Goal: Task Accomplishment & Management: Manage account settings

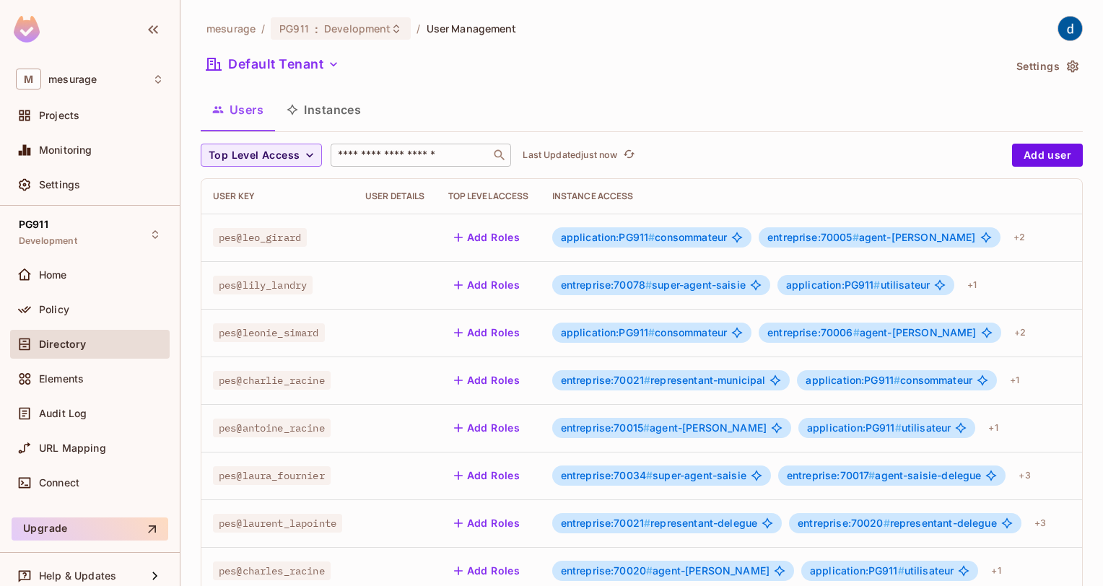
click at [366, 161] on input "text" at bounding box center [411, 155] width 152 height 14
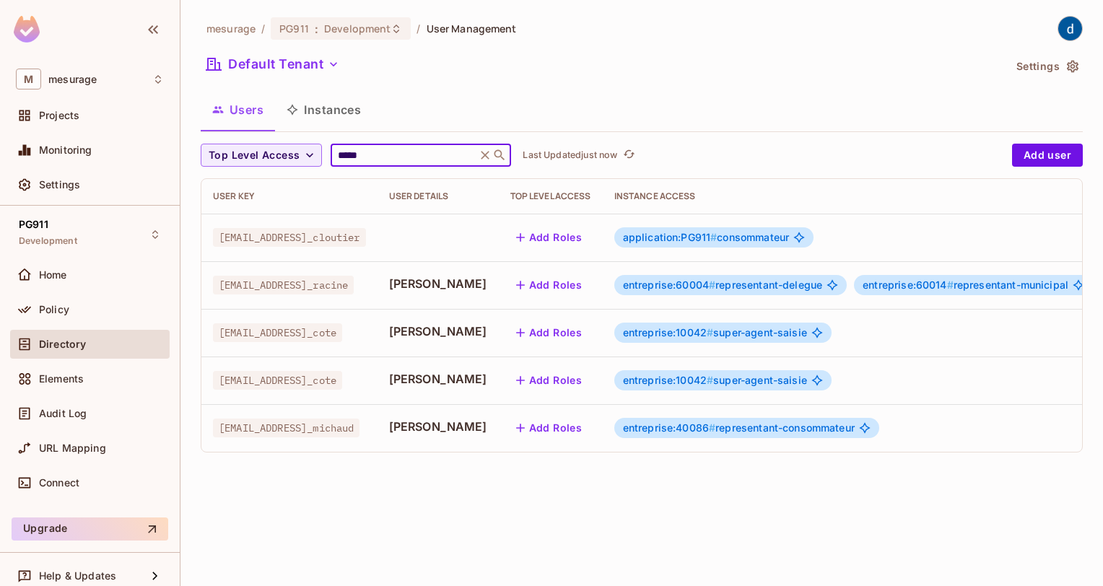
type input "*****"
click at [511, 279] on button "Add Roles" at bounding box center [550, 285] width 78 height 23
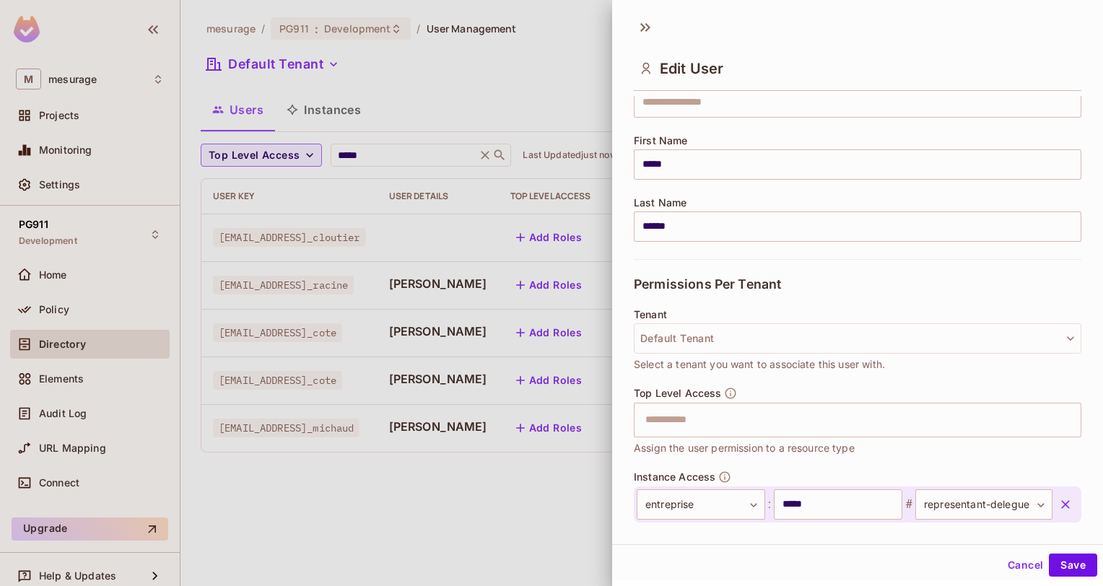
scroll to position [265, 0]
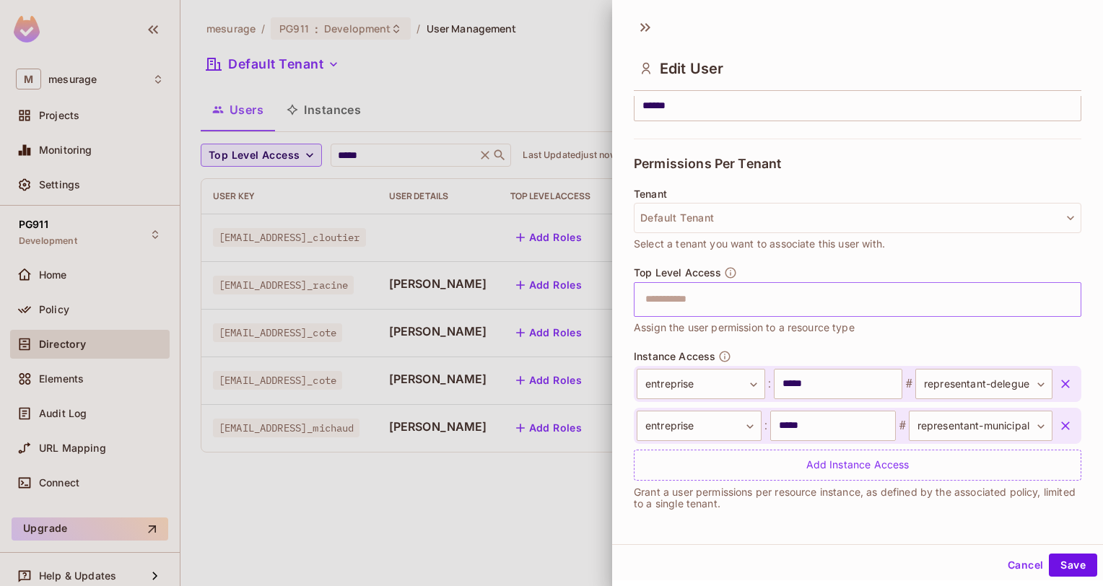
click at [757, 308] on input "text" at bounding box center [845, 299] width 417 height 29
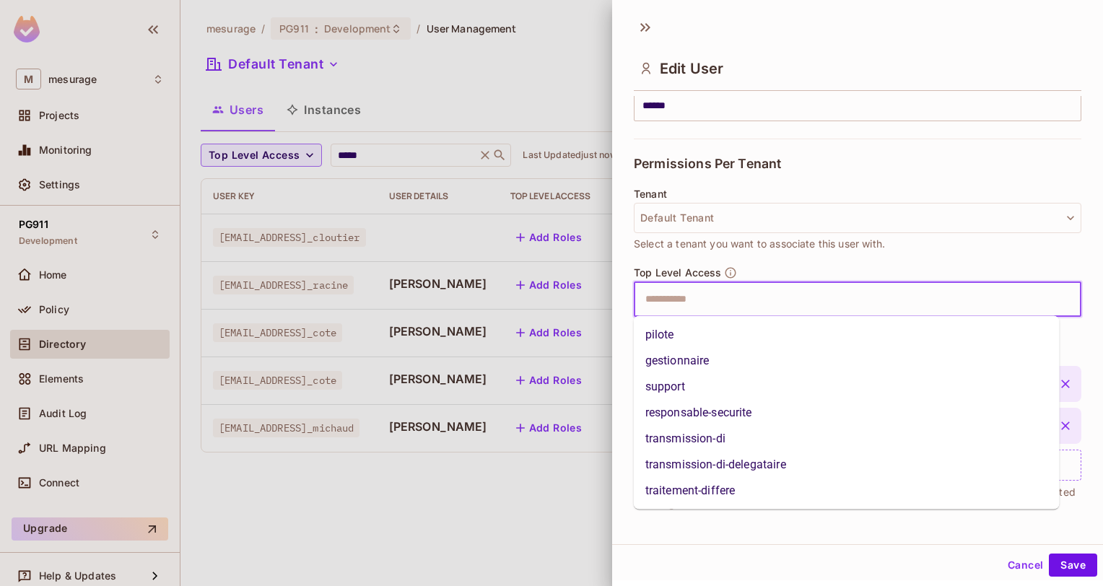
click at [719, 337] on li "pilote" at bounding box center [847, 335] width 426 height 26
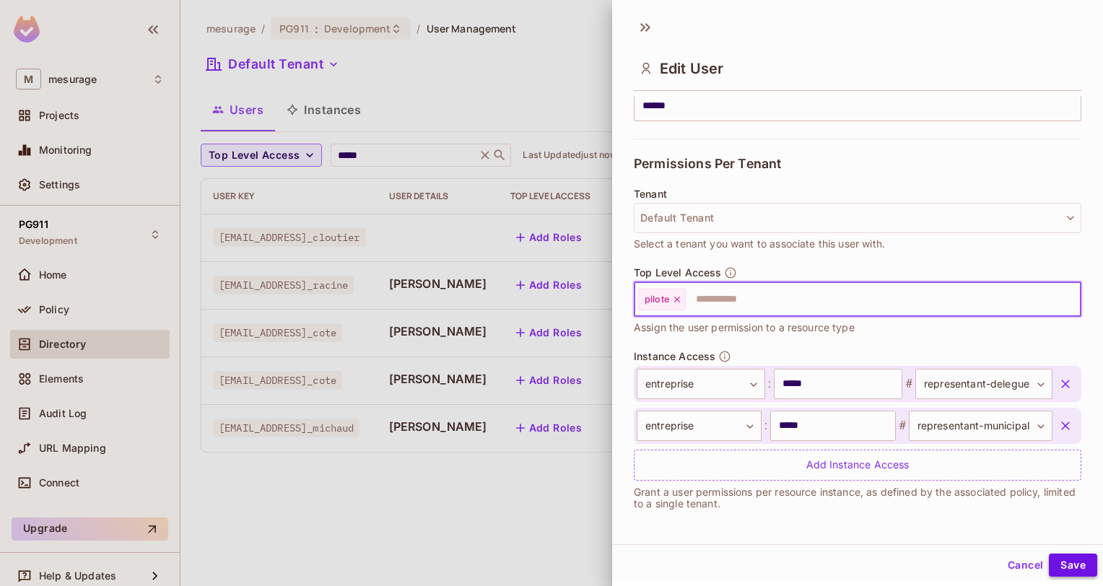
click at [1055, 557] on button "Save" at bounding box center [1073, 565] width 48 height 23
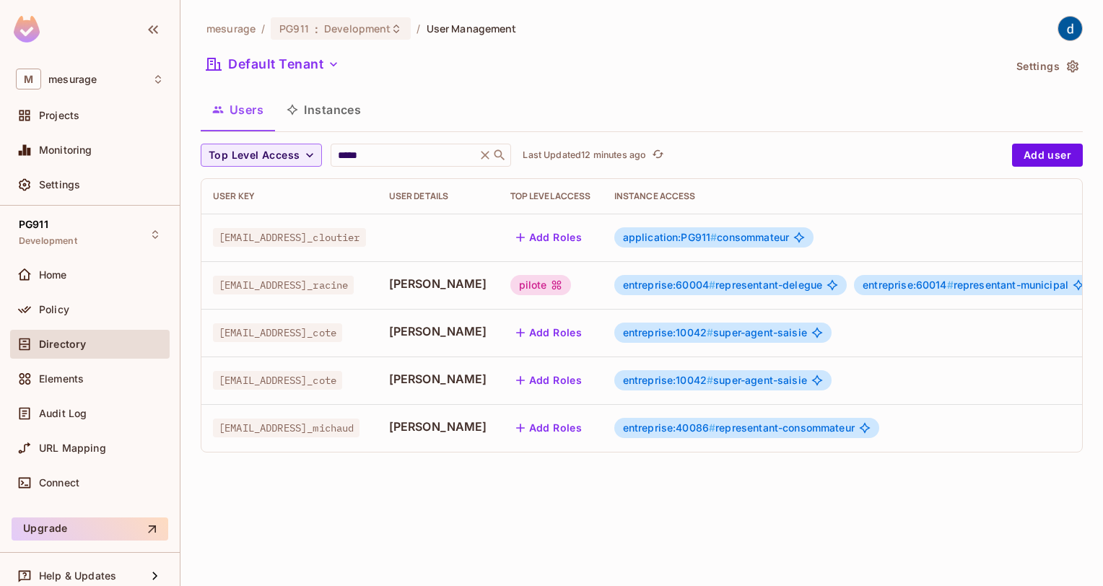
click at [511, 286] on div "pilote" at bounding box center [541, 285] width 61 height 20
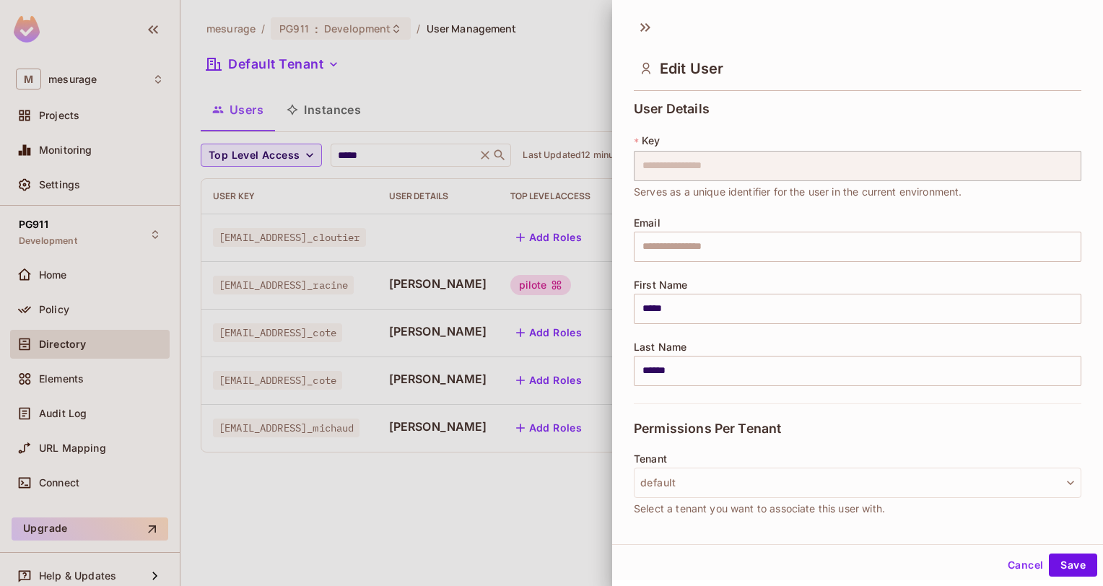
click at [476, 286] on div at bounding box center [551, 293] width 1103 height 586
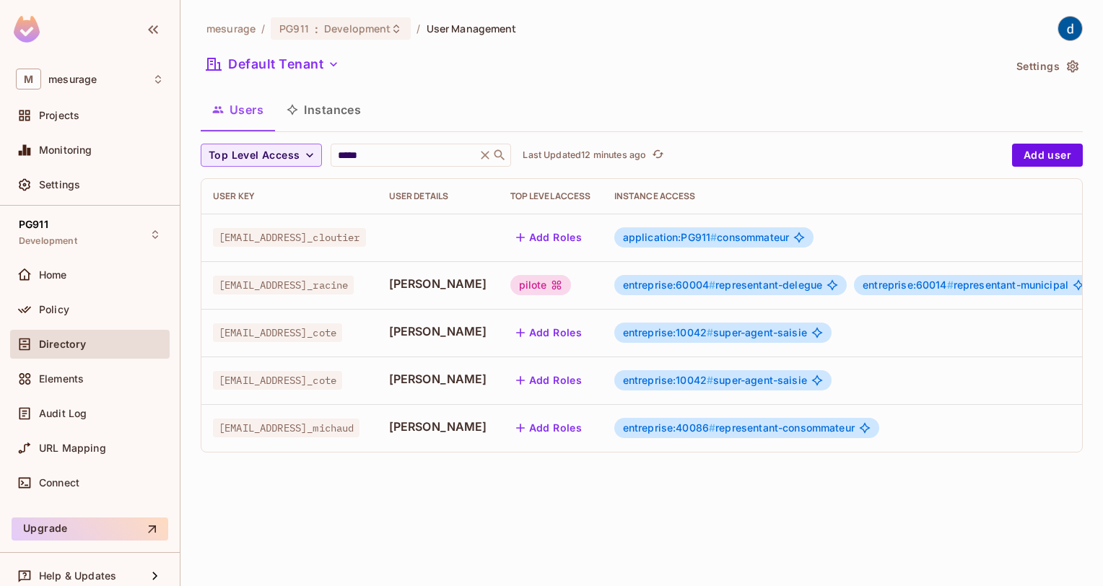
click at [511, 286] on div "pilote" at bounding box center [541, 285] width 61 height 20
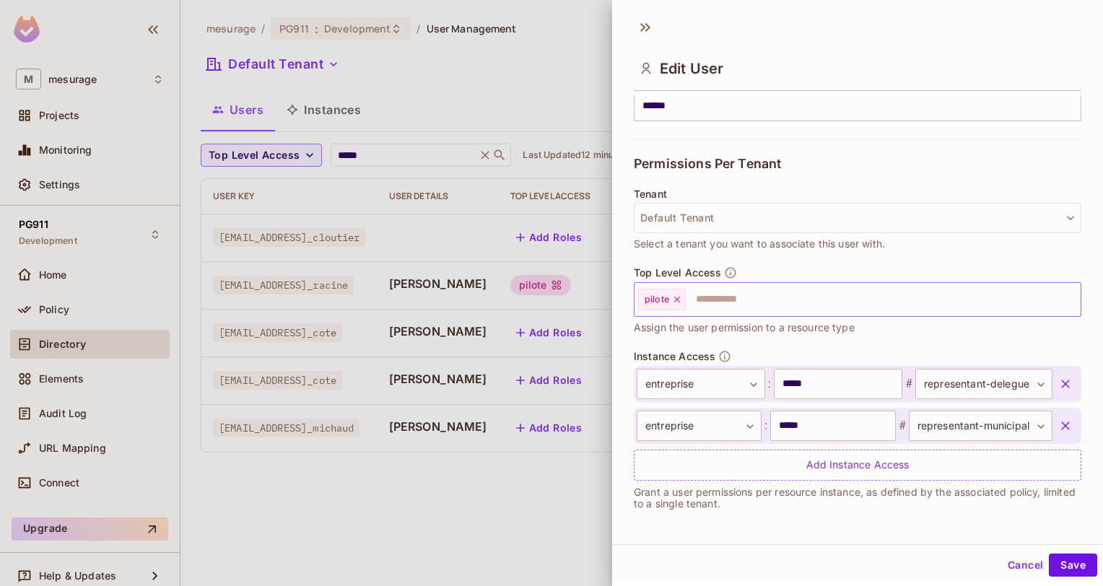
click at [676, 298] on icon at bounding box center [677, 300] width 10 height 10
click at [1074, 568] on button "Save" at bounding box center [1073, 565] width 48 height 23
